Goal: Contribute content

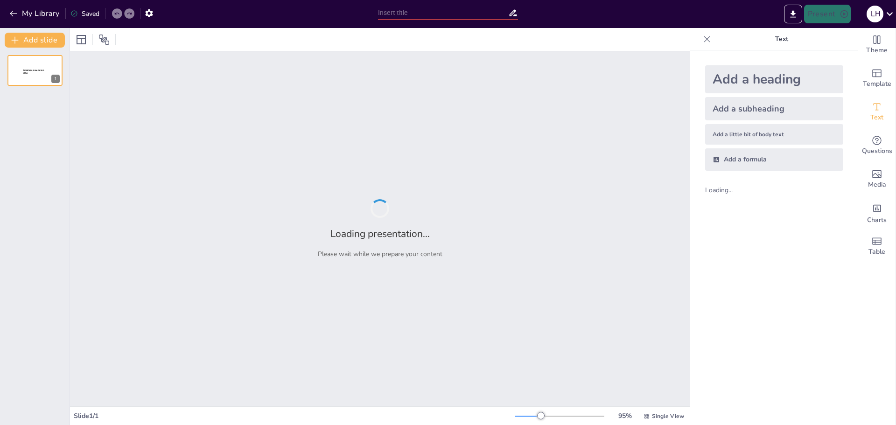
type input "Integrating AI in Education: Enhancing Faculty Effectiveness with Zoom AI Compa…"
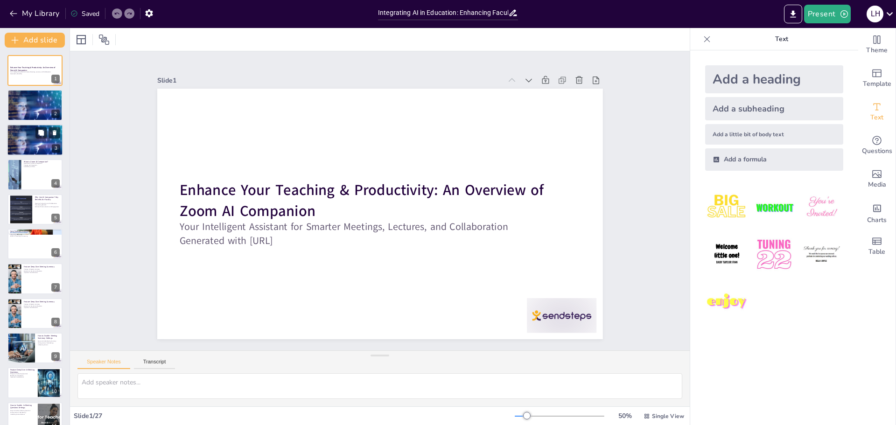
checkbox input "true"
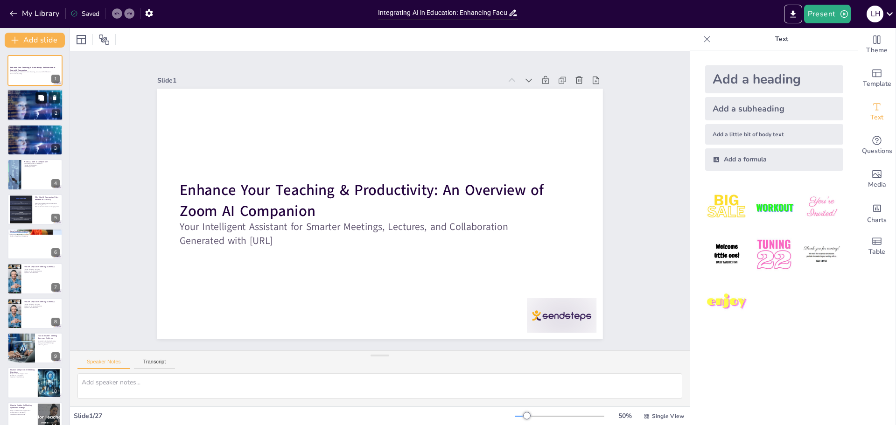
checkbox input "true"
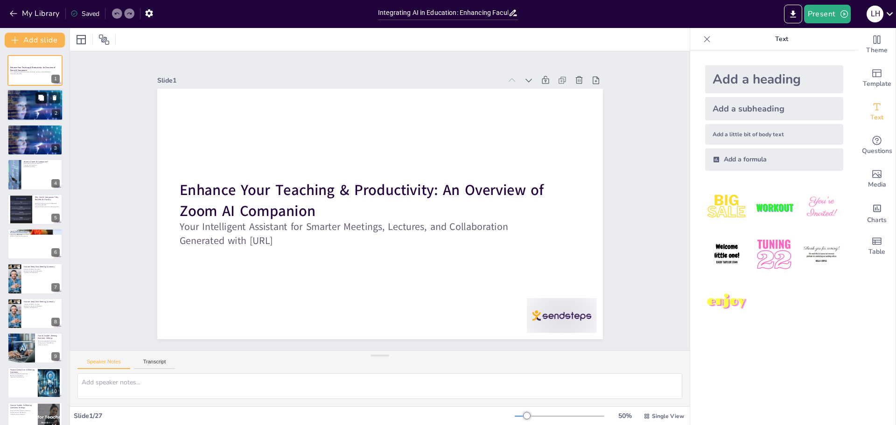
click at [42, 95] on icon at bounding box center [41, 98] width 6 height 6
type textarea "Understanding the definition and purpose of Zoom AI Companion is crucial for it…"
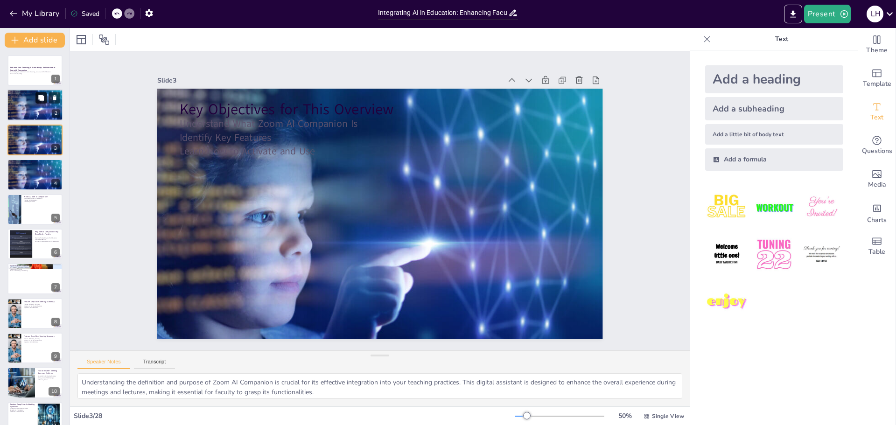
checkbox input "true"
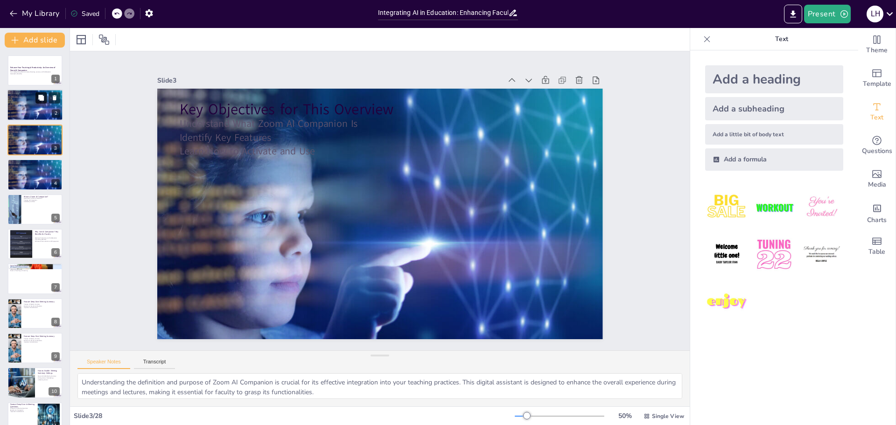
checkbox input "true"
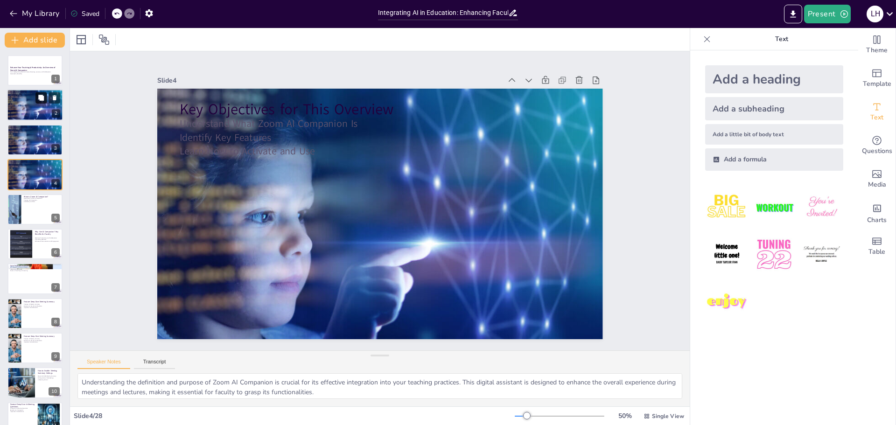
checkbox input "true"
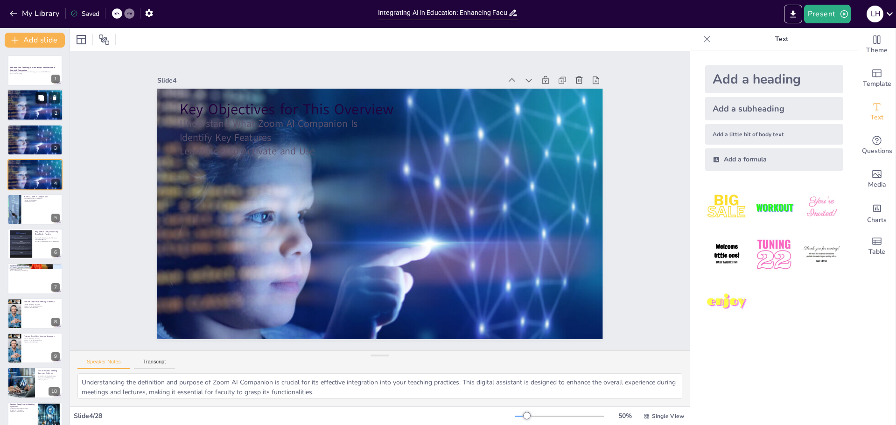
type textarea "Understanding the definition of Zoom AI Companion is essential for faculty as i…"
checkbox input "true"
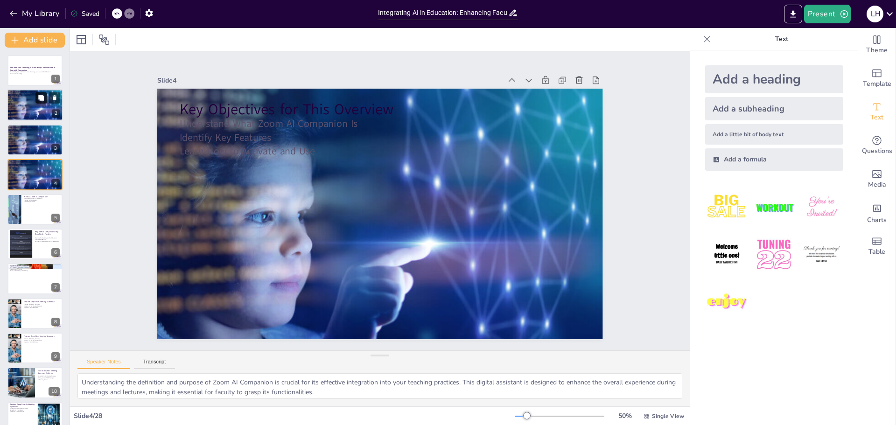
checkbox input "true"
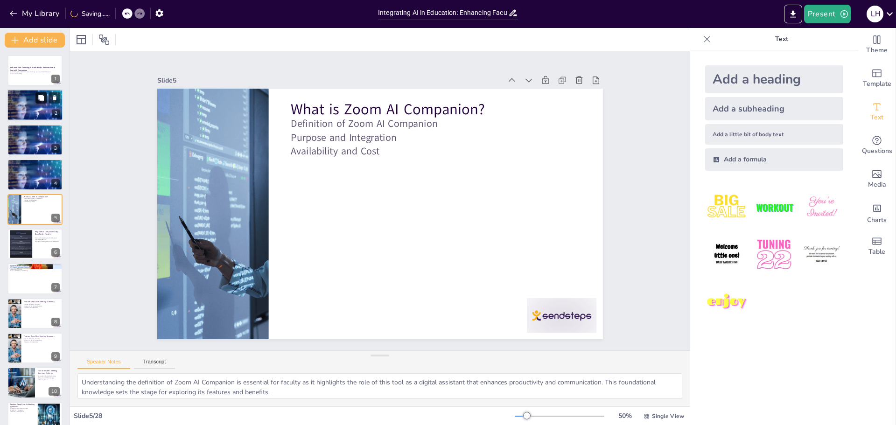
checkbox input "true"
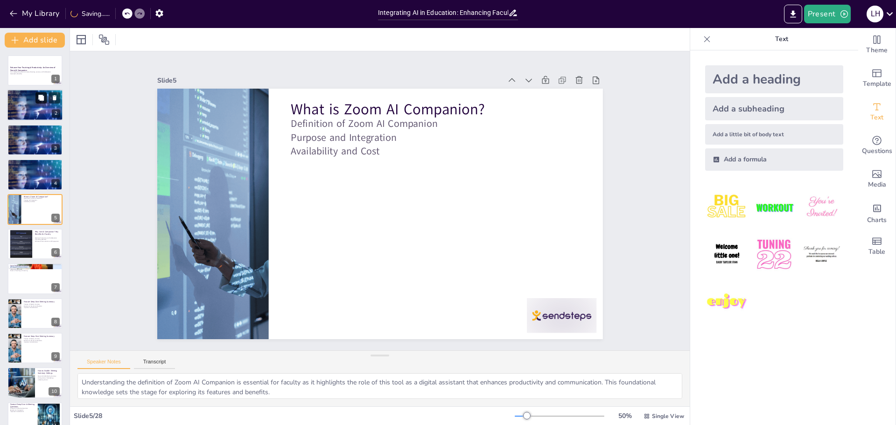
type textarea "Understanding how AI Companion maximizes productivity and collaboration is vita…"
checkbox input "true"
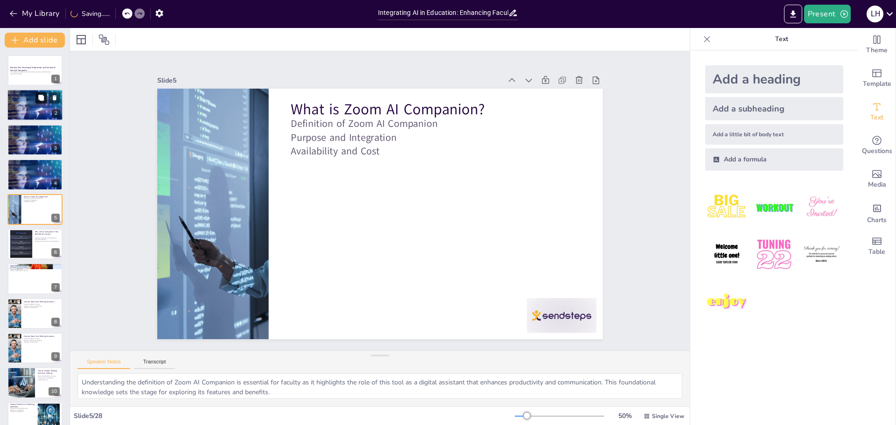
checkbox input "true"
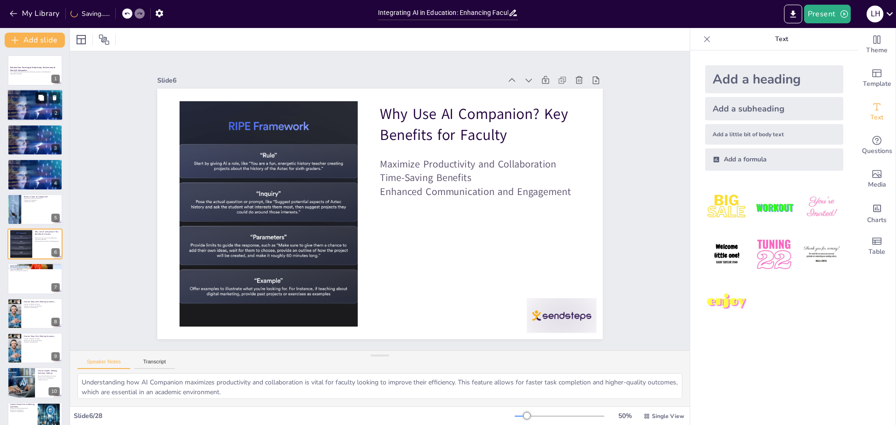
checkbox input "true"
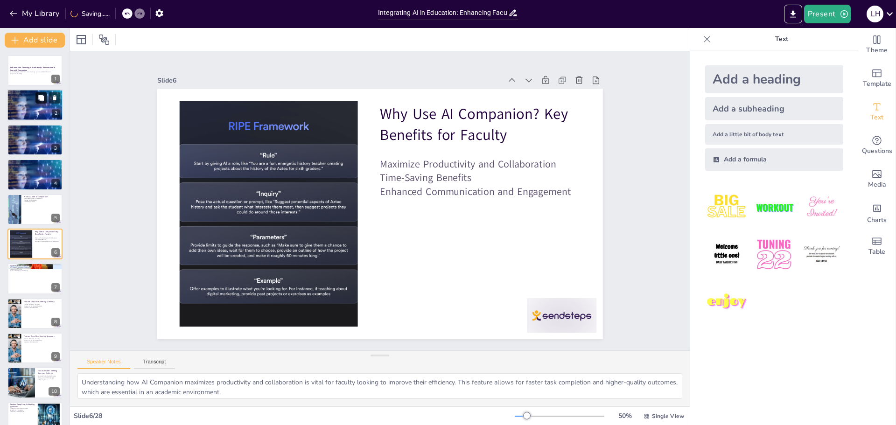
type textarea "Understanding the key features of Zoom AI Companion is essential for faculty to…"
checkbox input "true"
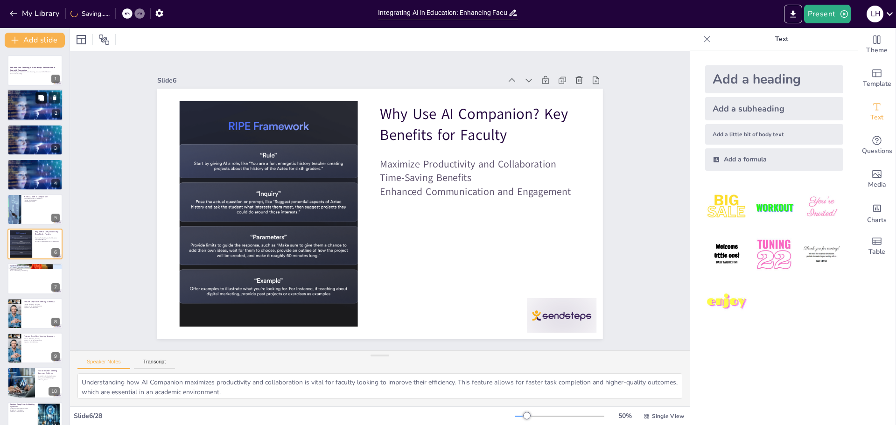
checkbox input "true"
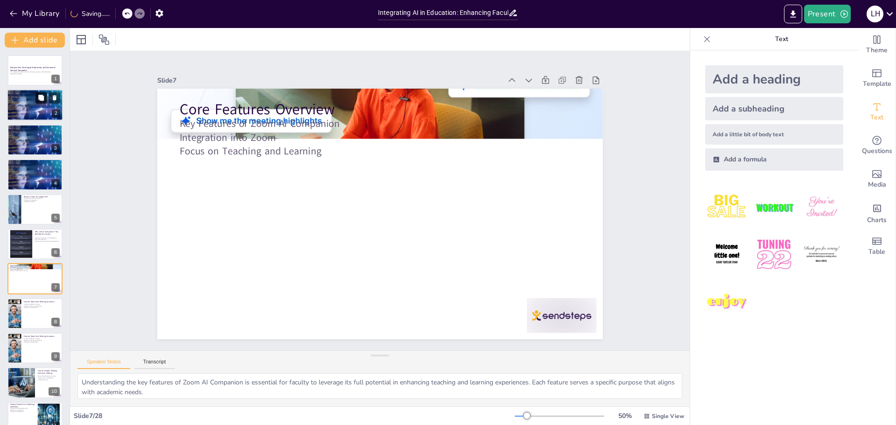
type textarea "Understanding the purpose of the Meeting Summary feature is essential for facul…"
checkbox input "true"
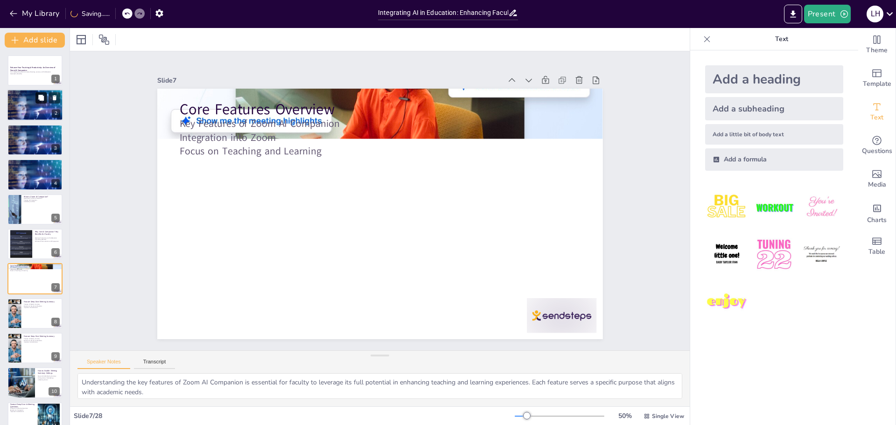
checkbox input "true"
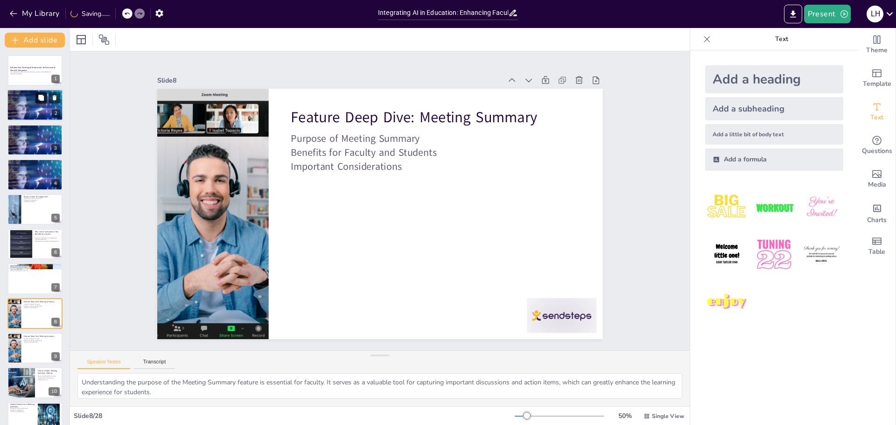
checkbox input "true"
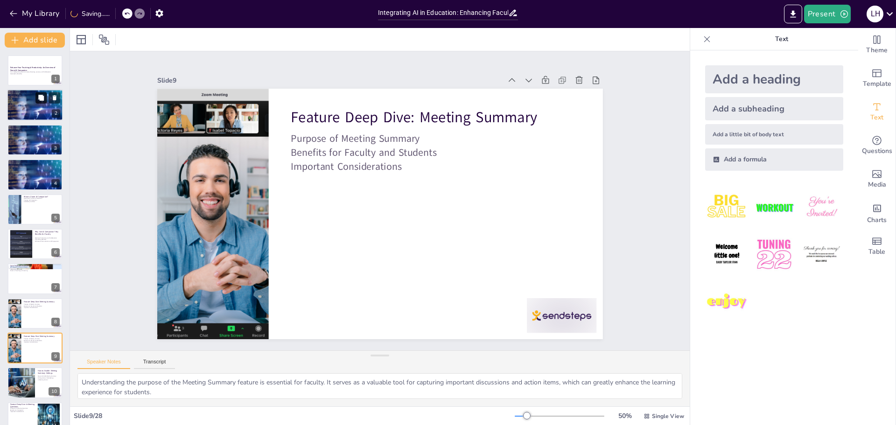
checkbox input "true"
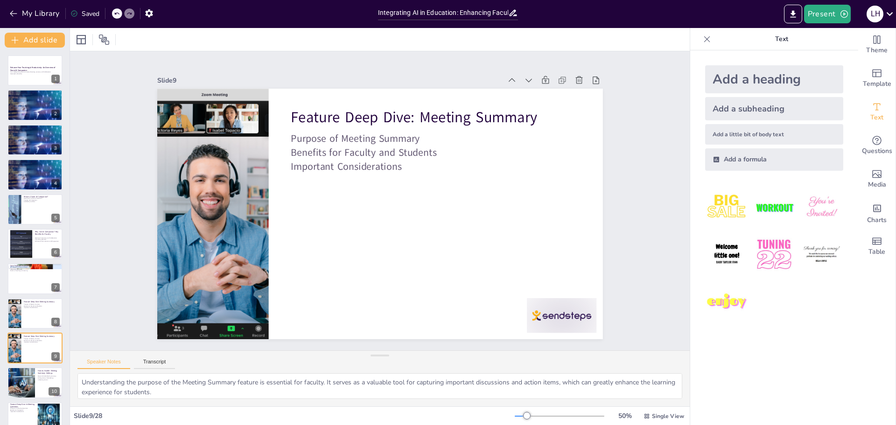
checkbox input "true"
